Goal: Task Accomplishment & Management: Complete application form

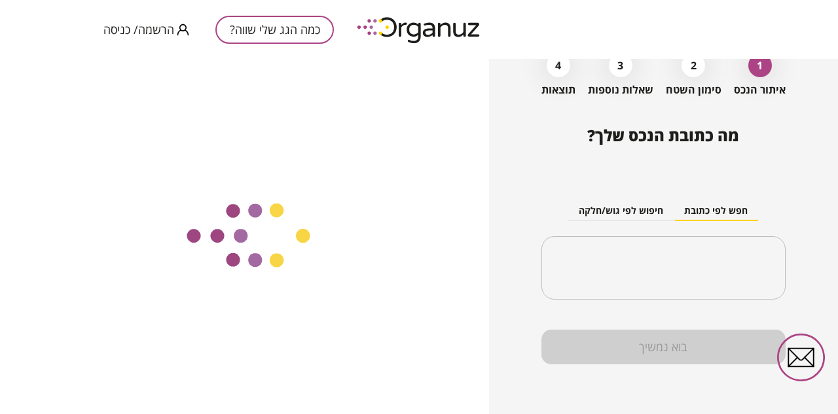
scroll to position [74, 0]
click at [690, 245] on div "​" at bounding box center [663, 268] width 244 height 64
click at [687, 249] on div "​" at bounding box center [663, 268] width 244 height 64
click at [717, 208] on button "חפש לפי כתובת" at bounding box center [715, 212] width 84 height 20
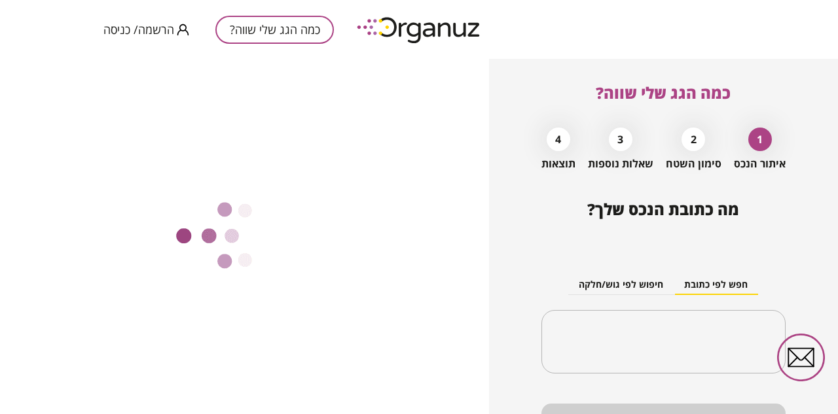
click at [273, 25] on button "כמה הגג שלי שווה?" at bounding box center [274, 30] width 118 height 28
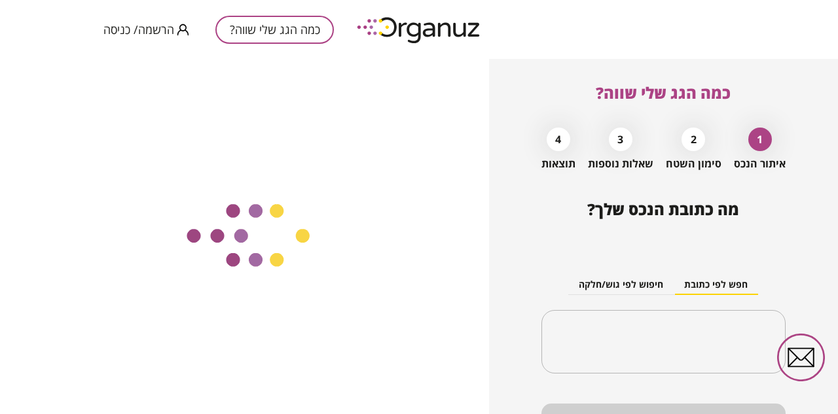
click at [287, 29] on button "כמה הגג שלי שווה?" at bounding box center [274, 30] width 118 height 28
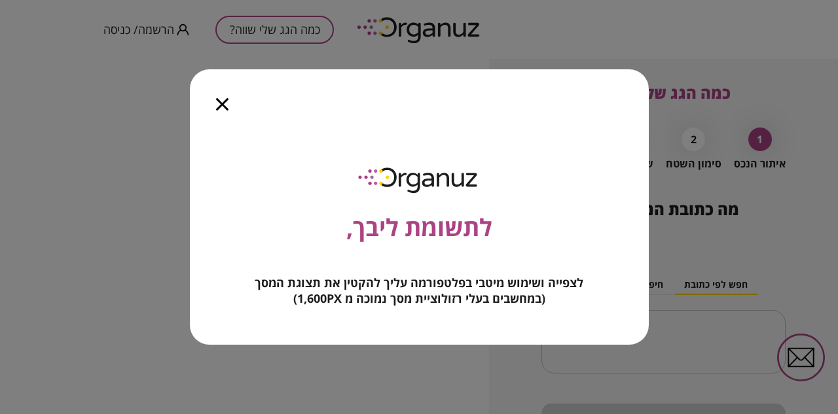
click at [224, 105] on icon "button" at bounding box center [222, 104] width 12 height 12
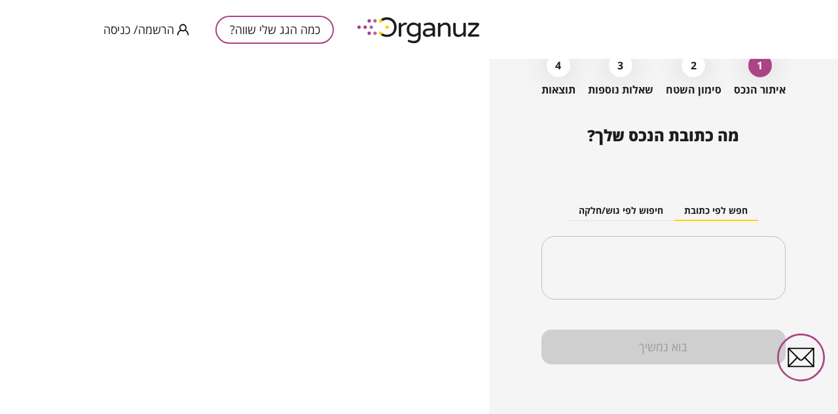
scroll to position [74, 0]
click at [743, 266] on input "text" at bounding box center [668, 268] width 203 height 33
click at [728, 272] on input "text" at bounding box center [668, 268] width 203 height 33
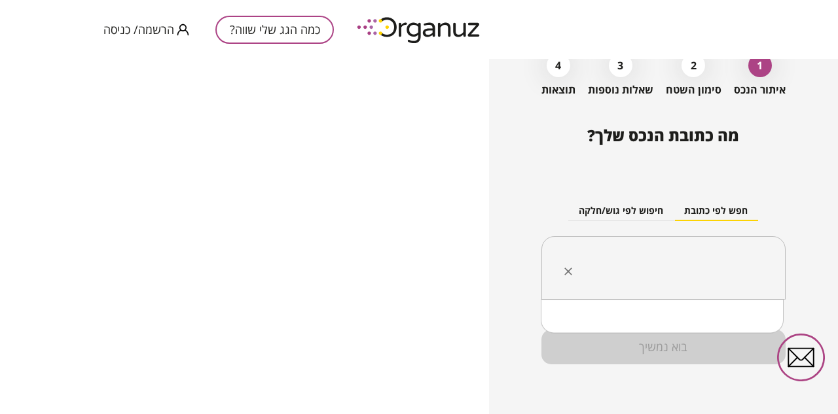
type input "*"
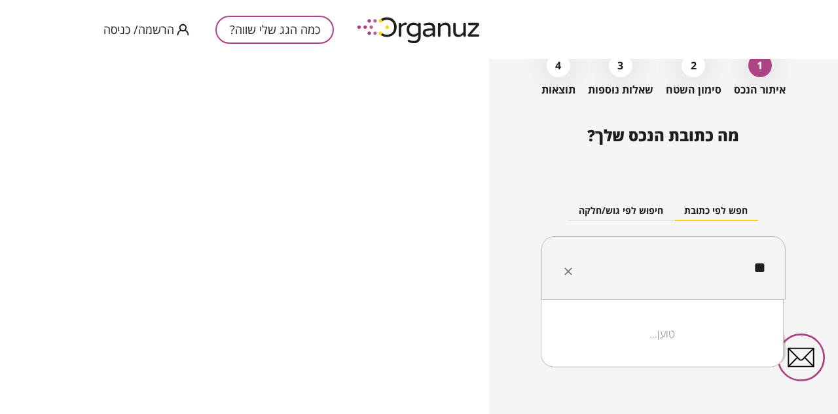
type input "*"
click at [704, 258] on input "text" at bounding box center [668, 268] width 203 height 33
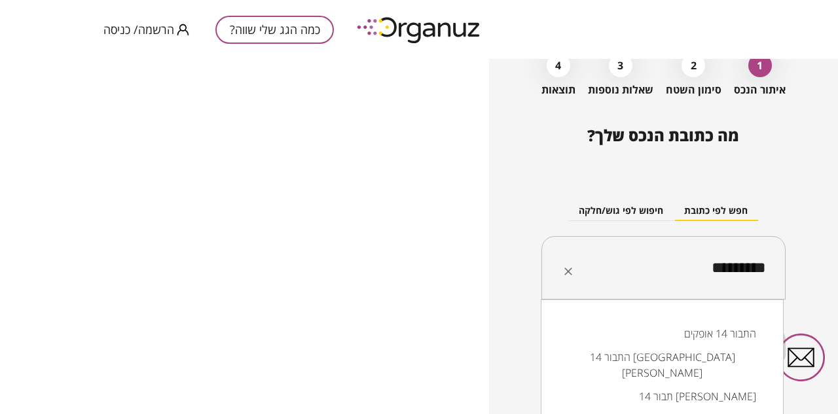
scroll to position [62, 0]
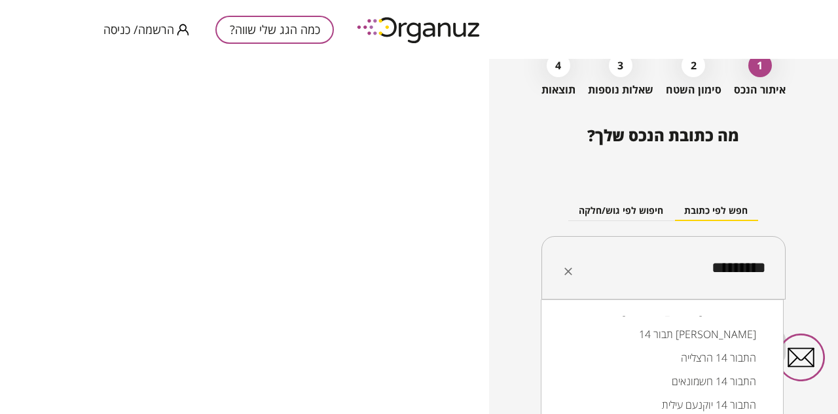
click at [682, 370] on li "התבור 14 חשמונאים" at bounding box center [662, 382] width 209 height 24
type input "**********"
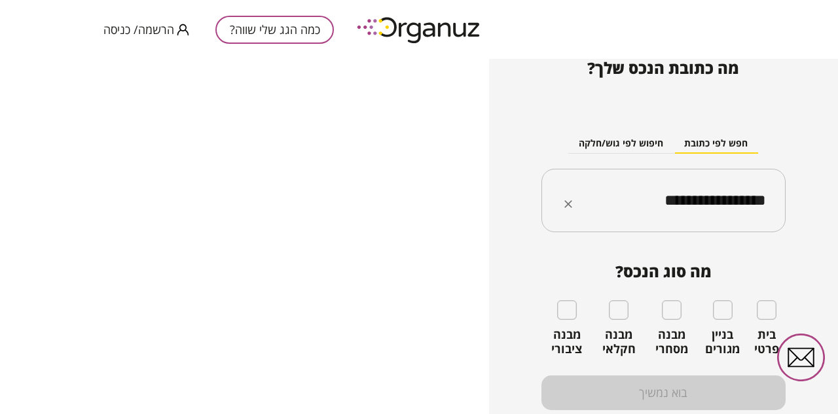
scroll to position [141, 0]
click at [768, 322] on div "בית פרטי" at bounding box center [766, 329] width 39 height 56
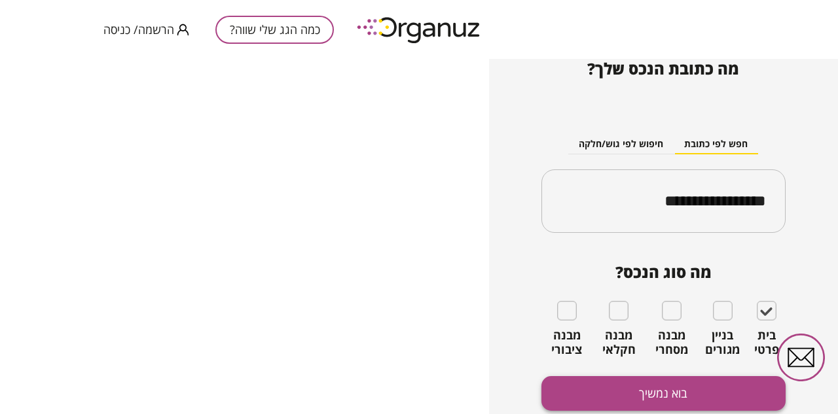
click at [624, 397] on button "בוא נמשיך" at bounding box center [663, 393] width 244 height 35
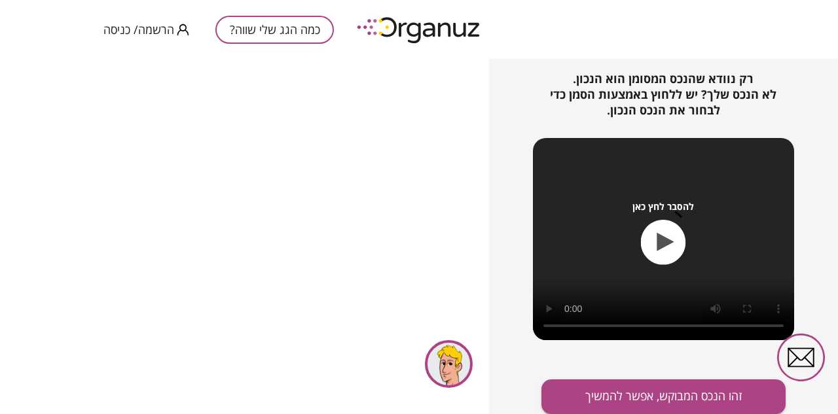
scroll to position [177, 0]
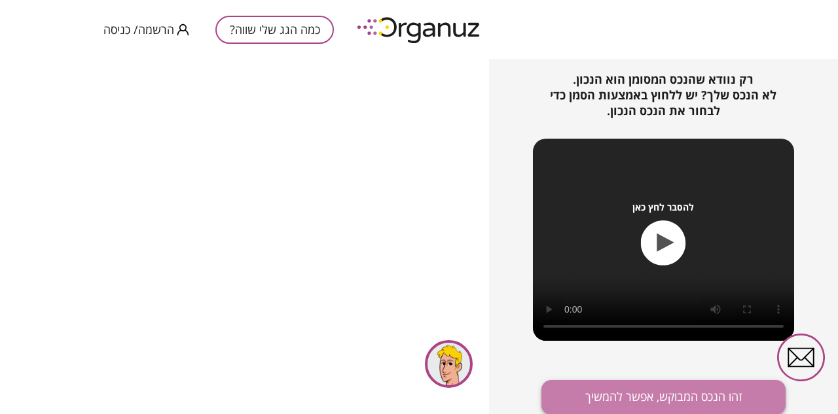
click at [637, 399] on button "זהו הנכס המבוקש, אפשר להמשיך" at bounding box center [663, 397] width 244 height 35
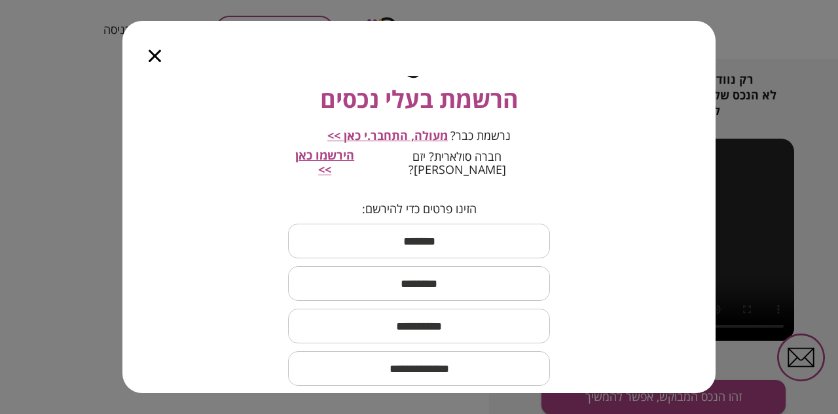
scroll to position [54, 0]
click at [354, 159] on span "הירשמו כאן >>" at bounding box center [324, 163] width 59 height 30
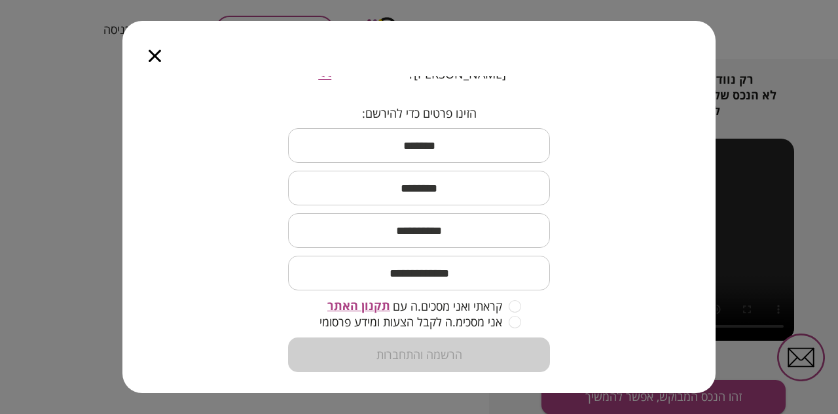
scroll to position [70, 0]
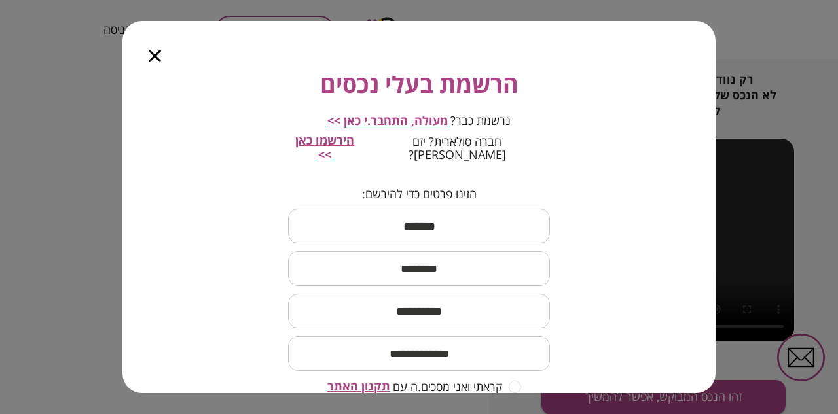
click at [412, 116] on span "מעולה, התחבר.י כאן >>" at bounding box center [387, 121] width 120 height 16
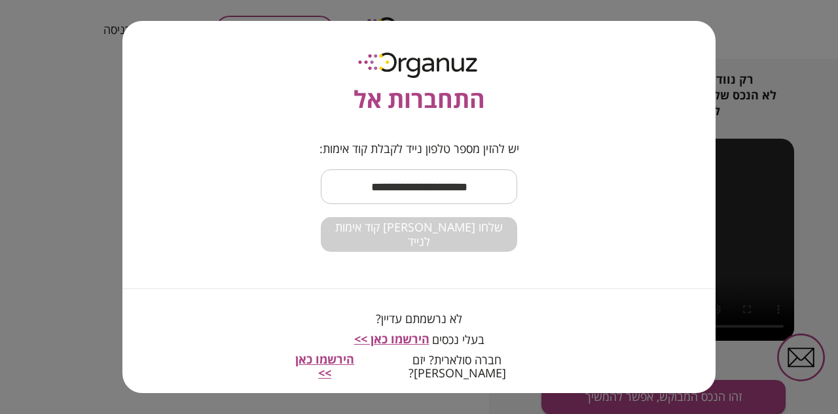
click at [408, 340] on span "הירשמו כאן >>" at bounding box center [391, 339] width 75 height 16
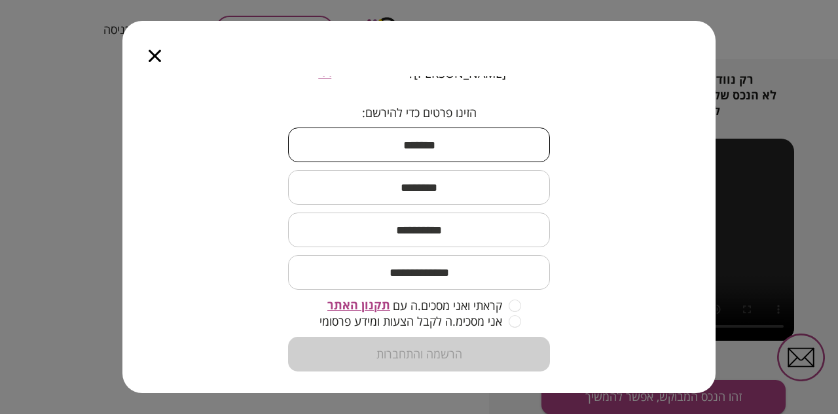
scroll to position [151, 0]
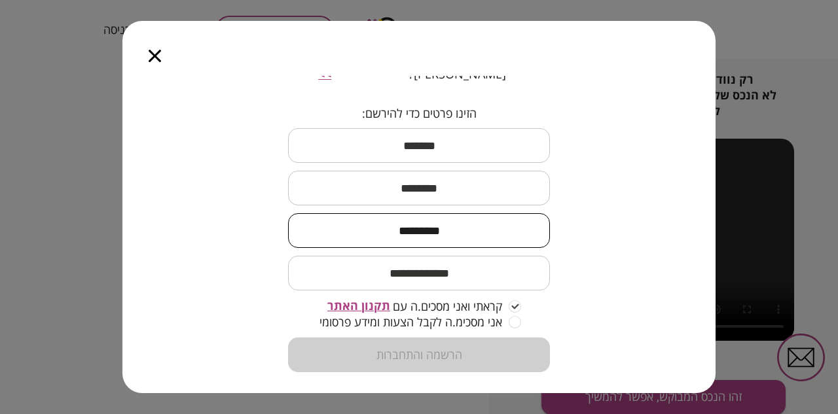
type input "*********"
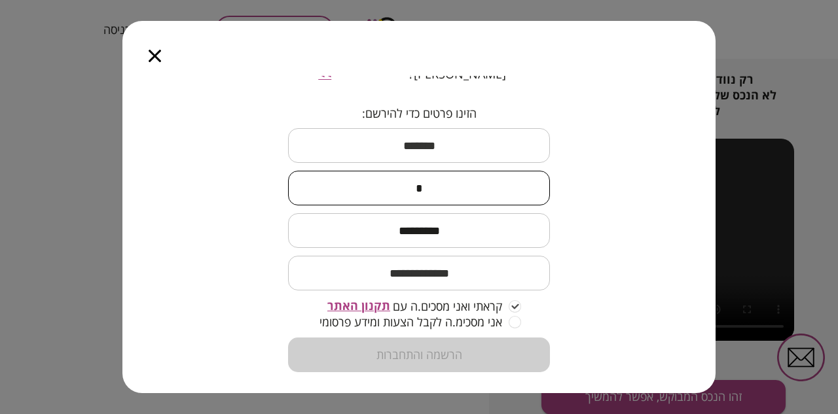
type input "*"
click at [452, 135] on input "text" at bounding box center [419, 145] width 262 height 39
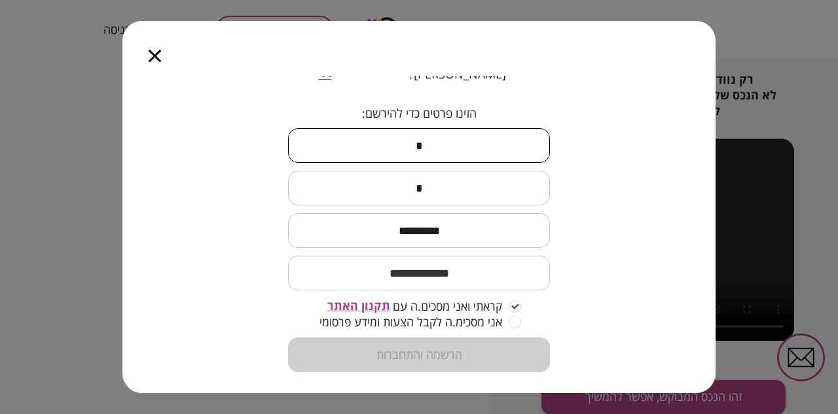
type input "*"
click at [450, 264] on input "email" at bounding box center [419, 273] width 262 height 39
click at [452, 345] on form "הזינו פרטים כדי להירשם: * ​ * ​ ********* ​ ​ קראתי ואני מסכים.ה עם תקנון האתר …" at bounding box center [419, 240] width 262 height 266
click at [462, 262] on input "email" at bounding box center [419, 273] width 262 height 39
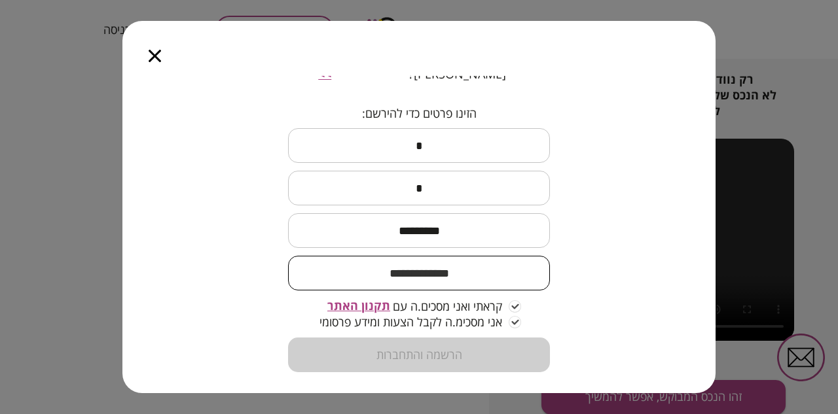
type input "*"
click at [475, 264] on input "email" at bounding box center [419, 273] width 262 height 39
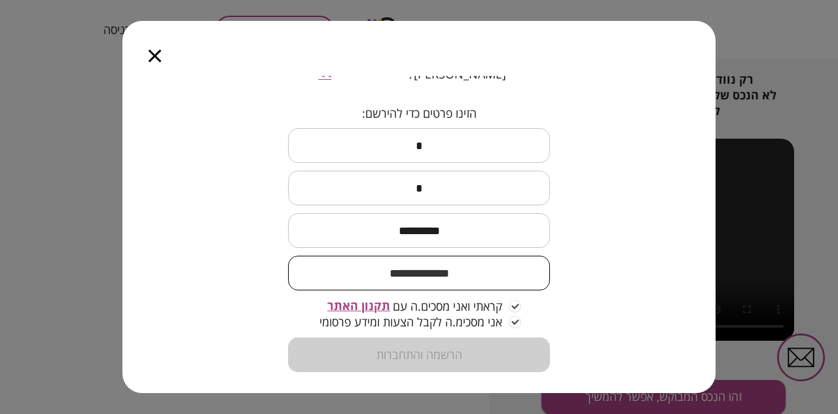
type input "*"
type input "**********"
click at [416, 182] on input "*" at bounding box center [419, 188] width 262 height 39
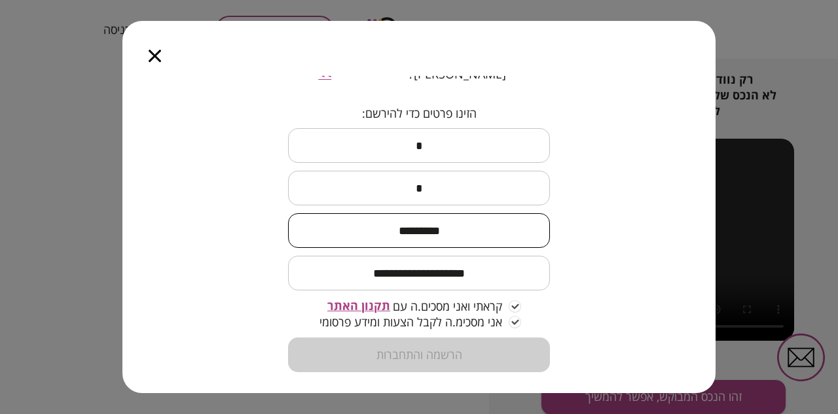
click at [408, 220] on input "*********" at bounding box center [419, 230] width 262 height 39
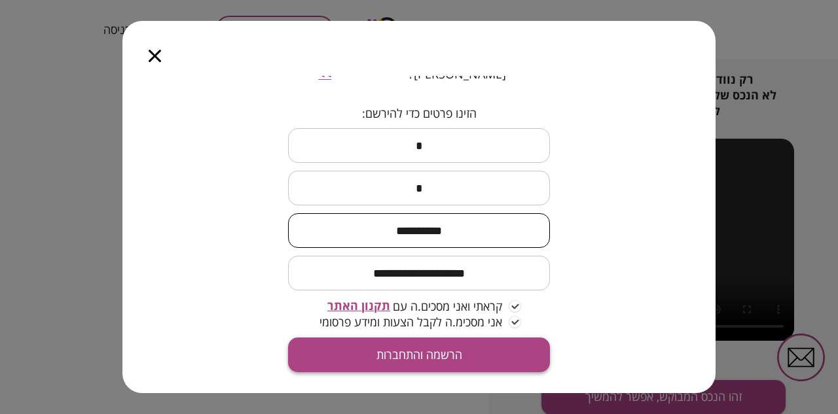
type input "**********"
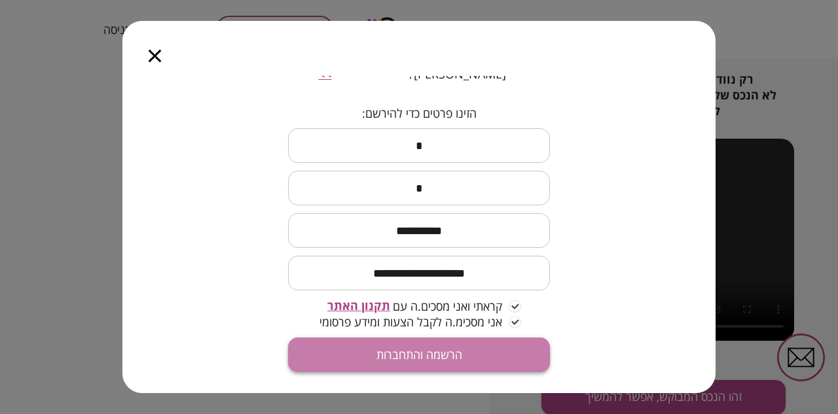
click at [421, 342] on button "הרשמה והתחברות" at bounding box center [419, 355] width 262 height 35
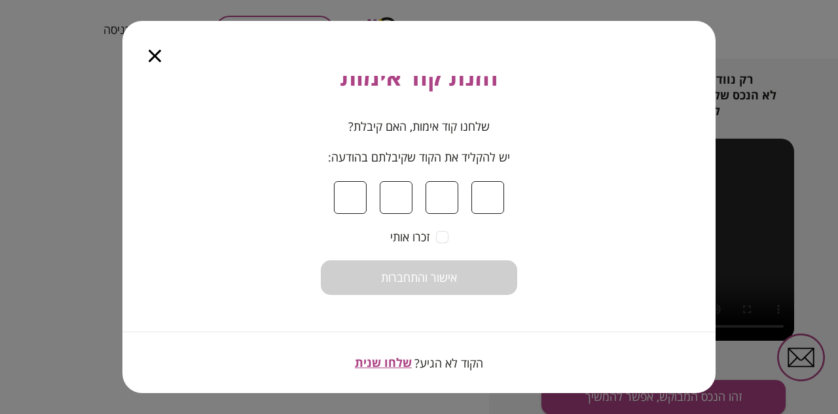
scroll to position [77, 0]
click at [392, 359] on span "שלחו שנית" at bounding box center [383, 363] width 57 height 16
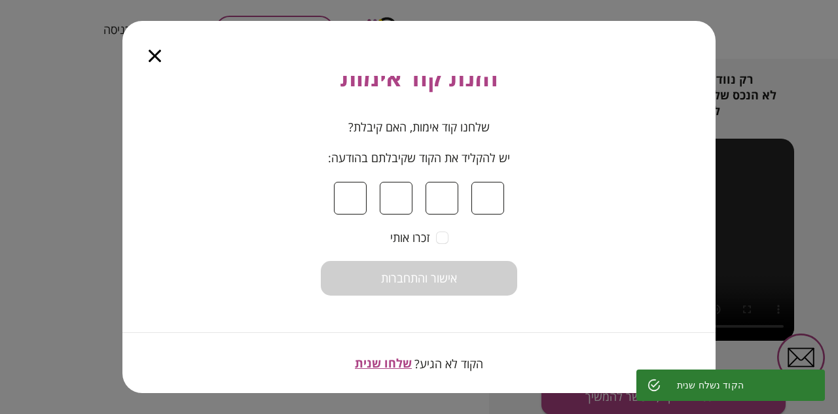
click at [154, 55] on icon "button" at bounding box center [155, 56] width 12 height 12
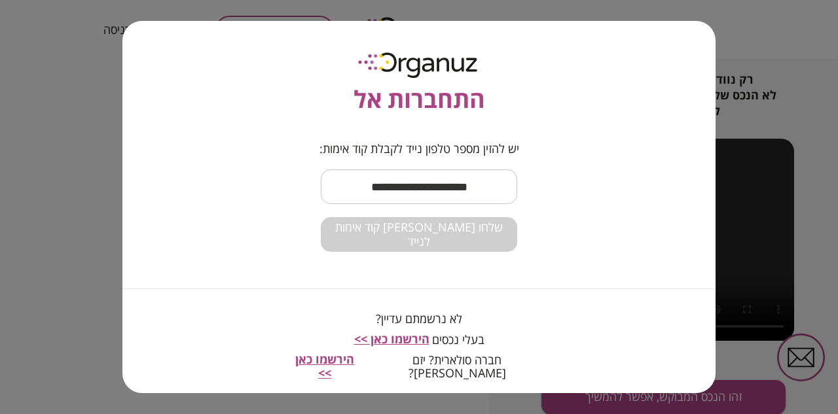
click at [418, 340] on span "הירשמו כאן >>" at bounding box center [391, 339] width 75 height 16
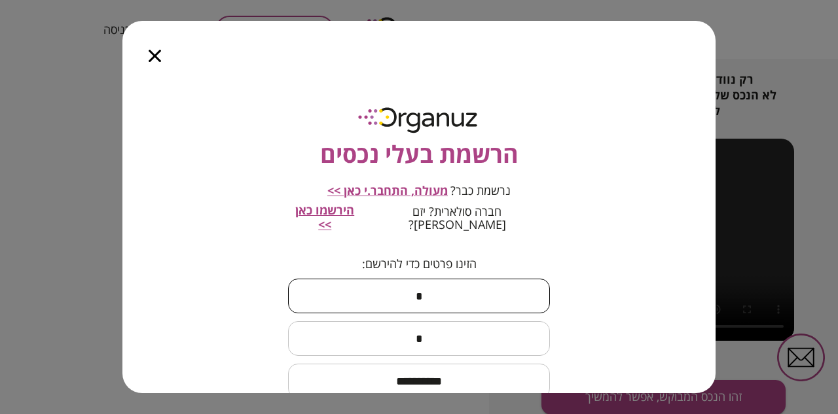
click at [412, 283] on input "*" at bounding box center [419, 296] width 262 height 39
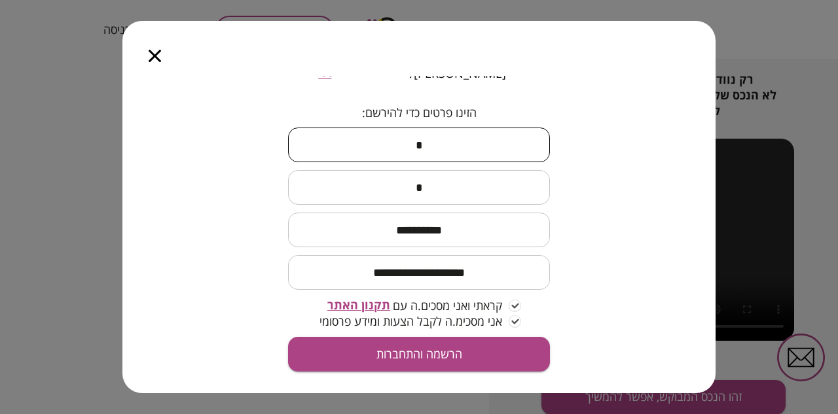
scroll to position [151, 0]
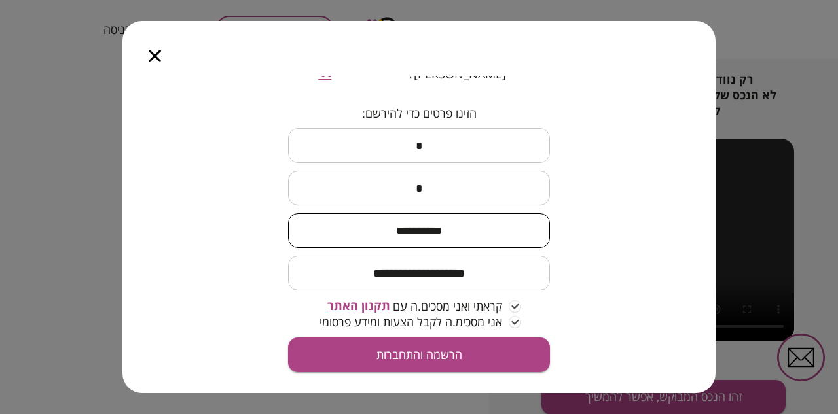
drag, startPoint x: 450, startPoint y: 220, endPoint x: 436, endPoint y: 218, distance: 14.5
type input "**********"
click at [415, 344] on button "הרשמה והתחברות" at bounding box center [419, 355] width 262 height 35
